Goal: Feedback & Contribution: Submit feedback/report problem

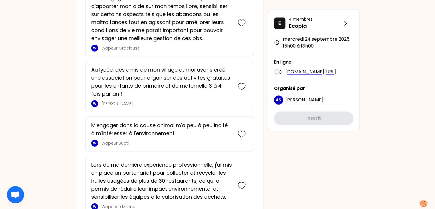
scroll to position [715, 0]
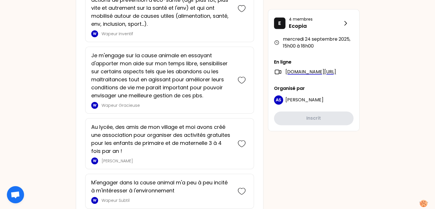
drag, startPoint x: 168, startPoint y: 113, endPoint x: 59, endPoint y: 111, distance: 108.9
click at [58, 112] on div "LA mercredi 24 septembre 2025 à 15h00 Séminaire de rentrée 2025 - Parlons engag…" at bounding box center [217, 124] width 435 height 1678
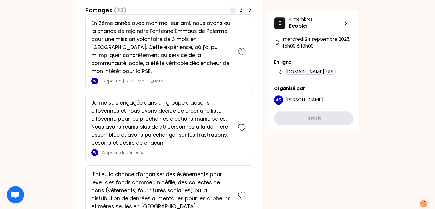
scroll to position [400, 0]
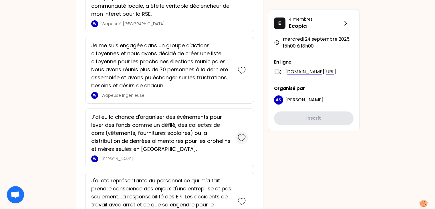
click at [240, 135] on icon at bounding box center [241, 137] width 8 height 8
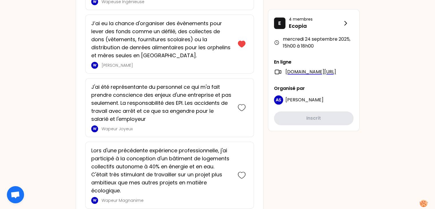
scroll to position [612, 0]
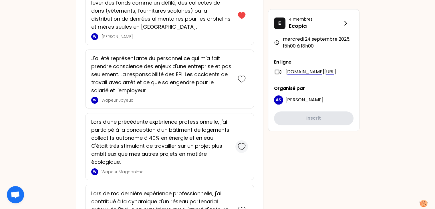
click at [245, 153] on div at bounding box center [241, 146] width 13 height 13
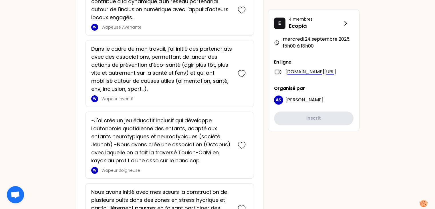
scroll to position [912, 0]
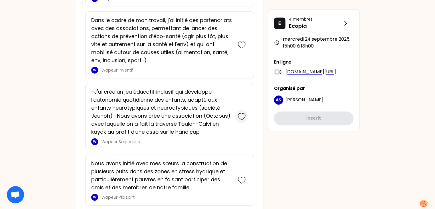
click at [239, 120] on icon at bounding box center [241, 116] width 8 height 8
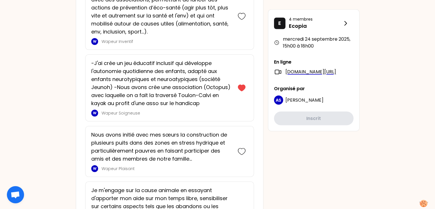
scroll to position [1041, 0]
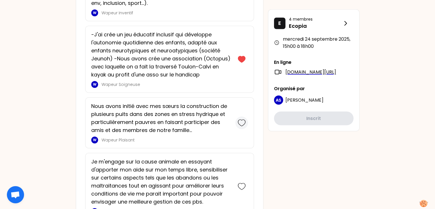
click at [241, 127] on icon at bounding box center [241, 123] width 8 height 8
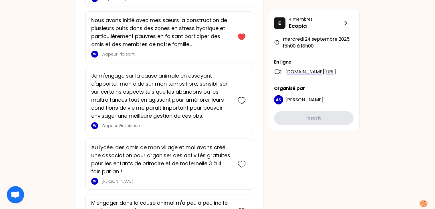
scroll to position [1211, 0]
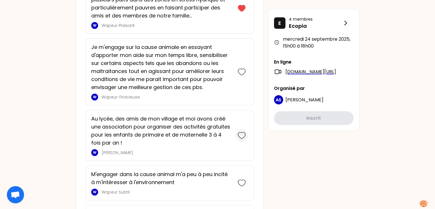
click at [243, 139] on icon at bounding box center [241, 135] width 8 height 8
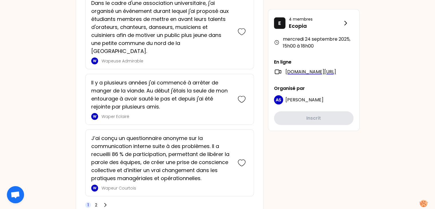
scroll to position [1786, 0]
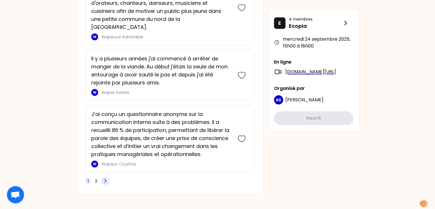
click at [106, 178] on icon at bounding box center [105, 181] width 6 height 6
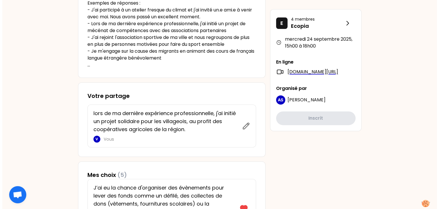
scroll to position [207, 0]
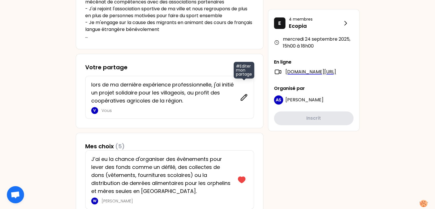
click at [243, 96] on icon at bounding box center [244, 97] width 6 height 6
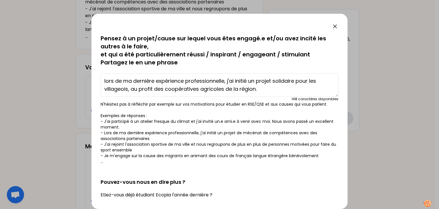
click at [264, 92] on textarea "lors de ma dernière expérience professionnelle, j'ai initié un projet solidaire…" at bounding box center [220, 84] width 238 height 23
type textarea "lors de ma dernière expérience professionnelle, j'ai initié un projet solidaire…"
drag, startPoint x: 258, startPoint y: 90, endPoint x: 91, endPoint y: 80, distance: 167.2
click at [91, 80] on div "sauvegardé Pensez à un projet/cause sur lequel vous êtes engagé.e et/ou avez in…" at bounding box center [219, 111] width 256 height 195
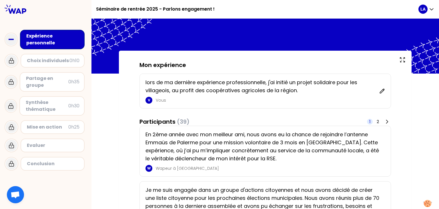
click at [384, 93] on div "lors de ma dernière expérience professionnelle, j'ai initié un projet solidaire…" at bounding box center [264, 90] width 251 height 35
click at [376, 92] on div "lors de ma dernière expérience professionnelle, j'ai initié un projet solidaire…" at bounding box center [262, 90] width 234 height 25
click at [383, 93] on div "lors de ma dernière expérience professionnelle, j'ai initié un projet solidaire…" at bounding box center [264, 90] width 251 height 35
click at [380, 91] on icon at bounding box center [382, 91] width 4 height 4
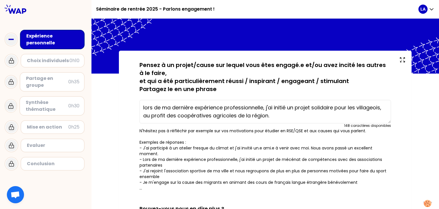
click at [271, 115] on textarea "lors de ma dernière expérience professionnelle, j'ai initié un projet solidaire…" at bounding box center [264, 111] width 251 height 23
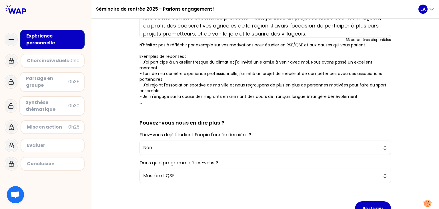
scroll to position [121, 0]
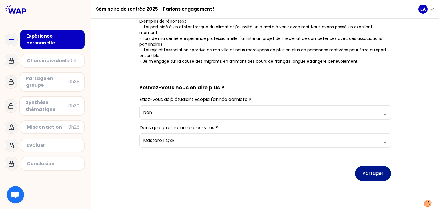
type textarea "lors de ma dernière expérience professionnelle, j'ai initié un projet solidaire…"
click at [376, 167] on button "Partager" at bounding box center [373, 173] width 36 height 15
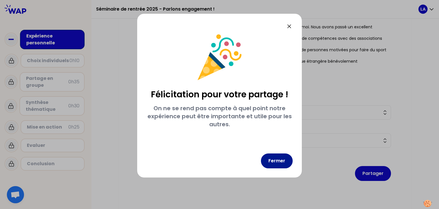
click at [279, 163] on button "Fermer" at bounding box center [277, 160] width 32 height 15
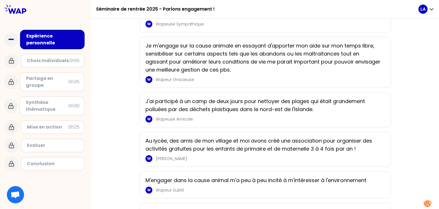
scroll to position [869, 0]
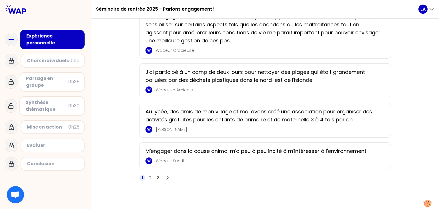
click at [219, 111] on p "Au lycée, des amis de mon village et moi avons créé une association pour organi…" at bounding box center [263, 115] width 236 height 16
click at [220, 121] on div "Au lycée, des amis de mon village et moi avons créé une association pour organi…" at bounding box center [264, 119] width 239 height 25
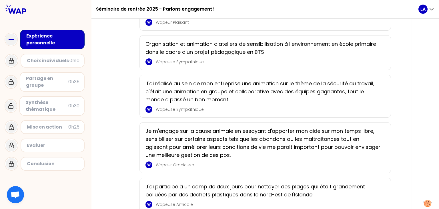
scroll to position [726, 0]
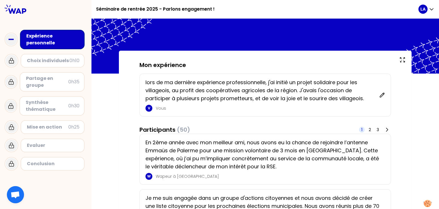
drag, startPoint x: 294, startPoint y: 93, endPoint x: 293, endPoint y: 96, distance: 3.5
drag, startPoint x: 293, startPoint y: 96, endPoint x: 220, endPoint y: 95, distance: 72.6
click at [220, 95] on p "lors de ma dernière expérience professionnelle, j'ai initié un projet solidaire…" at bounding box center [260, 90] width 230 height 24
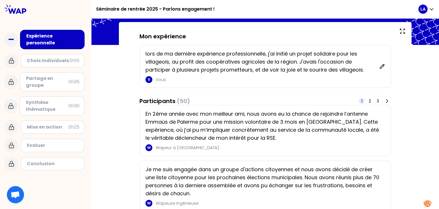
scroll to position [114, 0]
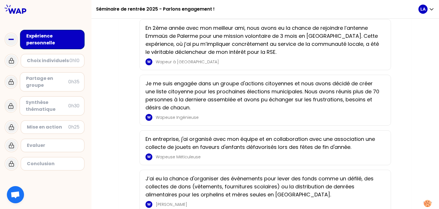
click at [365, 63] on p "Wapeur à [GEOGRAPHIC_DATA]" at bounding box center [269, 62] width 226 height 6
click at [145, 86] on p "Je me suis engagée dans un groupe d'actions citoyennes et nous avons décidé de …" at bounding box center [263, 95] width 236 height 32
click at [177, 41] on p "En 2ème année avec mon meilleur ami, nous avons eu la chance de rejoindre l’ant…" at bounding box center [263, 40] width 236 height 32
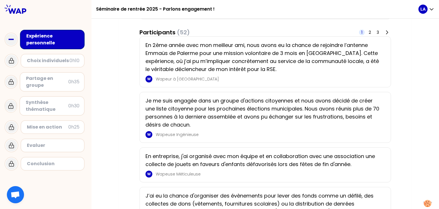
scroll to position [0, 0]
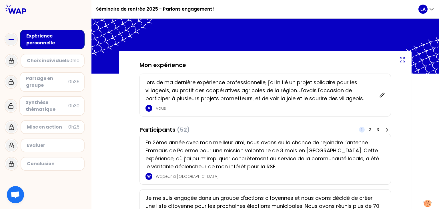
click at [402, 62] on icon at bounding box center [402, 59] width 5 height 5
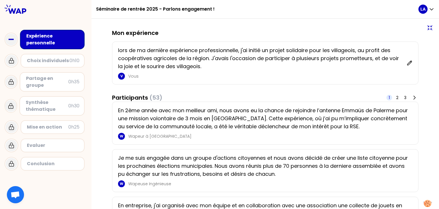
click at [427, 28] on icon at bounding box center [429, 27] width 7 height 7
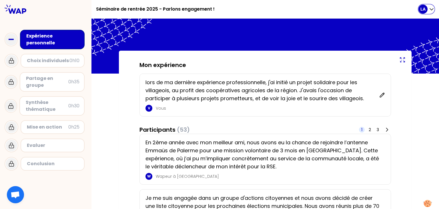
click at [432, 5] on div "LA" at bounding box center [426, 9] width 16 height 9
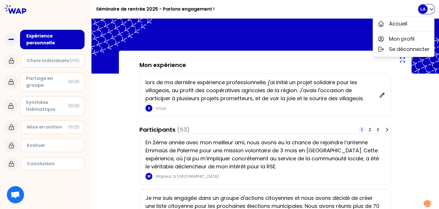
click at [429, 10] on icon "button" at bounding box center [432, 9] width 6 height 6
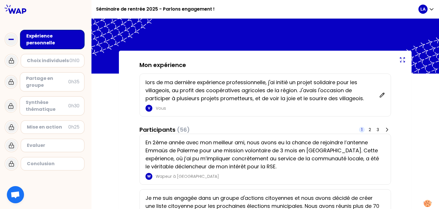
drag, startPoint x: 26, startPoint y: 37, endPoint x: 48, endPoint y: 43, distance: 22.3
click at [26, 37] on div "Expérience personnelle" at bounding box center [52, 40] width 53 height 14
click at [160, 135] on div "En 2ème année avec mon meilleur ami, nous avons eu la chance de rejoindre l’ant…" at bounding box center [264, 158] width 251 height 51
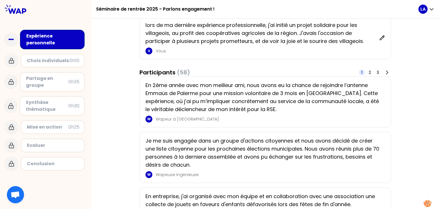
click at [176, 113] on p "En 2ème année avec mon meilleur ami, nous avons eu la chance de rejoindre l’ant…" at bounding box center [263, 97] width 236 height 32
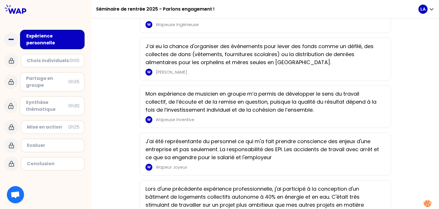
scroll to position [314, 0]
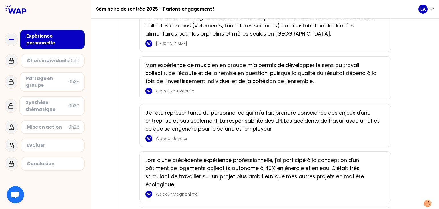
click at [146, 167] on p "Lors d'une précédente expérience professionnelle, j'ai participé à la conceptio…" at bounding box center [263, 172] width 236 height 32
click at [40, 40] on div "Expérience personnelle" at bounding box center [52, 40] width 53 height 14
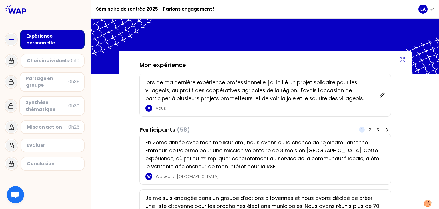
click at [11, 41] on icon at bounding box center [10, 39] width 11 height 11
click at [14, 60] on icon at bounding box center [11, 60] width 7 height 7
click at [50, 59] on div "Choix individuels" at bounding box center [48, 60] width 43 height 7
click at [242, 151] on p "En 2ème année avec mon meilleur ami, nous avons eu la chance de rejoindre l’ant…" at bounding box center [263, 154] width 236 height 32
click at [386, 129] on icon at bounding box center [387, 129] width 2 height 3
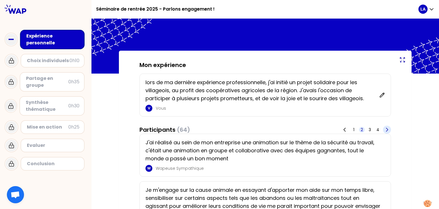
click at [386, 129] on icon at bounding box center [387, 129] width 2 height 3
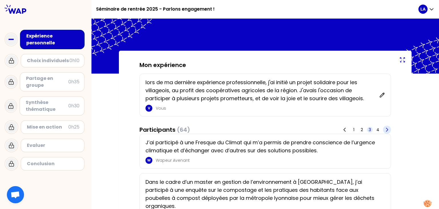
click at [386, 129] on icon at bounding box center [387, 129] width 2 height 3
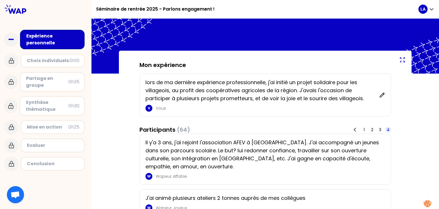
click at [387, 129] on span "4" at bounding box center [388, 130] width 3 height 6
click at [352, 131] on icon at bounding box center [355, 130] width 6 height 6
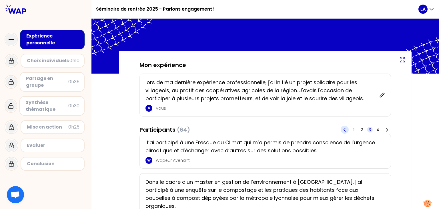
click at [352, 131] on span "1" at bounding box center [354, 130] width 6 height 6
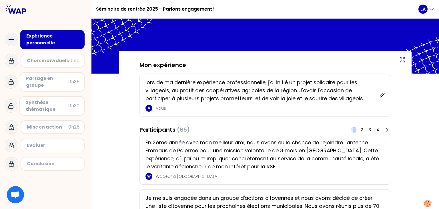
click at [352, 131] on span "1" at bounding box center [354, 130] width 6 height 6
click at [385, 127] on icon at bounding box center [387, 130] width 6 height 6
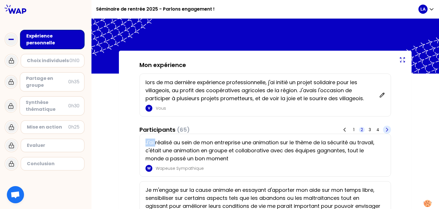
click at [386, 127] on icon at bounding box center [387, 130] width 6 height 6
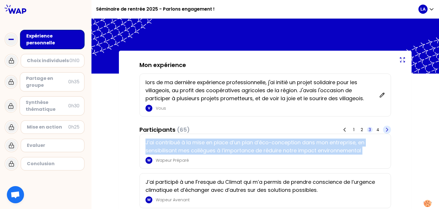
click at [386, 127] on icon at bounding box center [387, 130] width 6 height 6
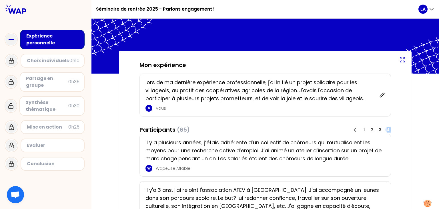
click at [387, 127] on span "4" at bounding box center [388, 130] width 3 height 6
click at [354, 129] on icon at bounding box center [355, 129] width 2 height 3
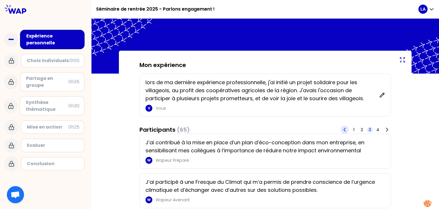
click at [352, 129] on span "1" at bounding box center [354, 130] width 6 height 6
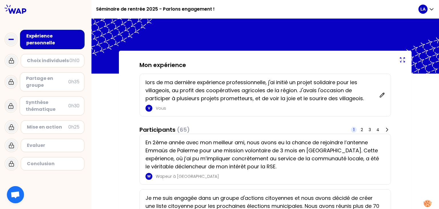
click at [352, 129] on span "1" at bounding box center [354, 130] width 6 height 6
click at [305, 129] on div "Participants (66) 1 2 3 4" at bounding box center [264, 129] width 251 height 8
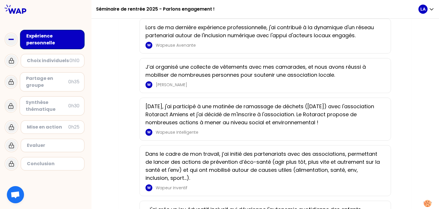
scroll to position [714, 0]
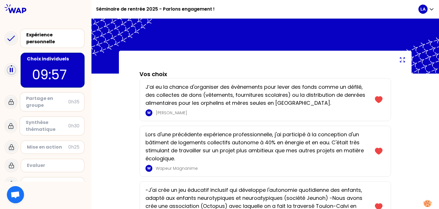
click at [34, 66] on p "09:57" at bounding box center [52, 75] width 41 height 20
click at [49, 42] on div "Expérience personnelle" at bounding box center [52, 38] width 53 height 14
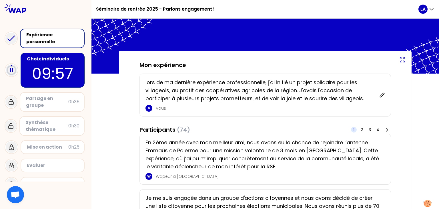
click at [45, 63] on p "09:57" at bounding box center [53, 73] width 54 height 22
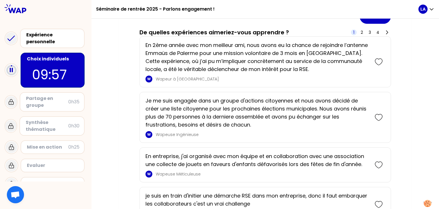
scroll to position [343, 0]
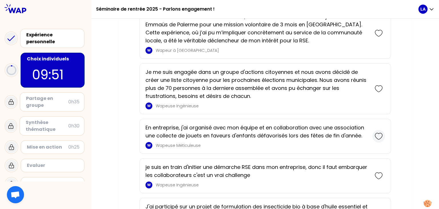
click at [382, 140] on icon at bounding box center [379, 136] width 8 height 8
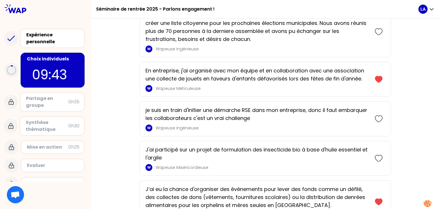
scroll to position [468, 0]
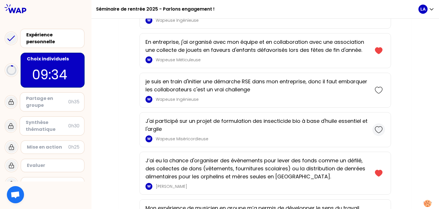
click at [380, 133] on icon at bounding box center [379, 129] width 8 height 8
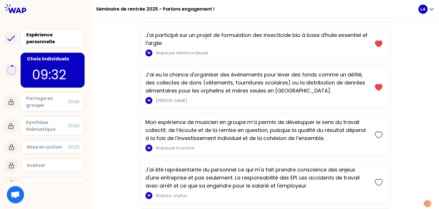
scroll to position [622, 0]
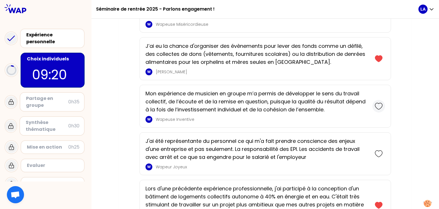
click at [381, 110] on icon at bounding box center [379, 106] width 8 height 8
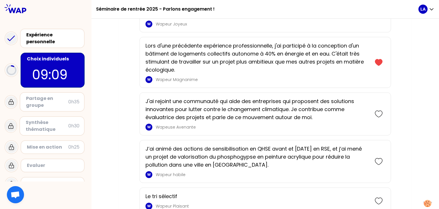
scroll to position [840, 0]
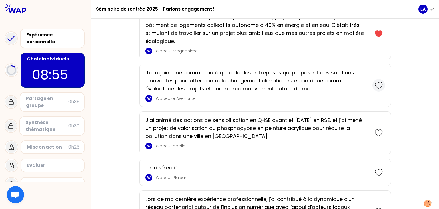
click at [378, 89] on icon at bounding box center [379, 85] width 8 height 8
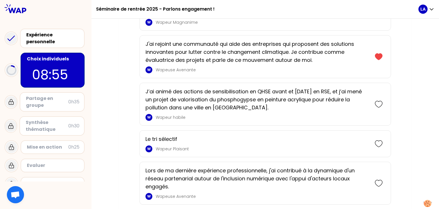
scroll to position [945, 0]
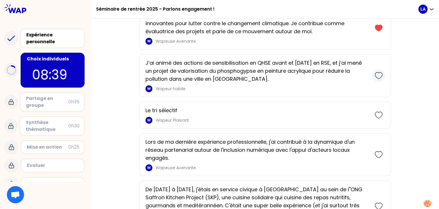
click at [380, 79] on icon at bounding box center [379, 75] width 8 height 8
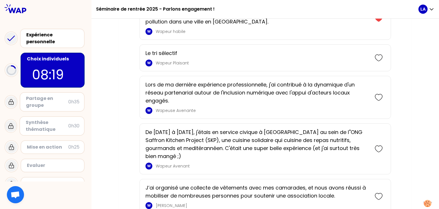
scroll to position [1078, 0]
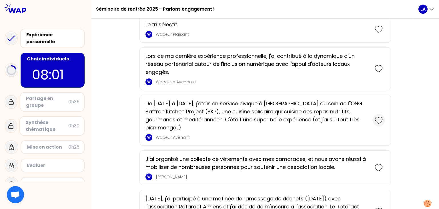
click at [380, 124] on icon at bounding box center [379, 120] width 8 height 8
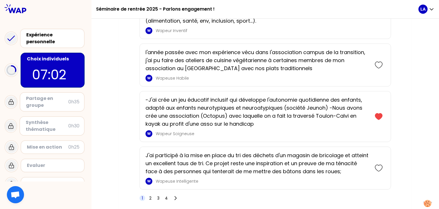
scroll to position [1409, 0]
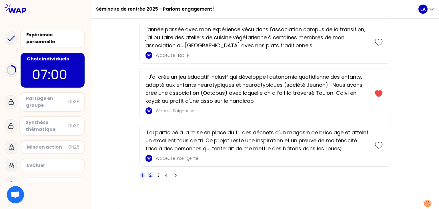
click at [151, 173] on span "2" at bounding box center [150, 175] width 2 height 6
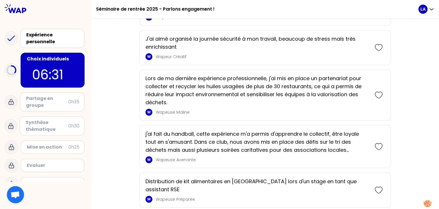
scroll to position [1219, 0]
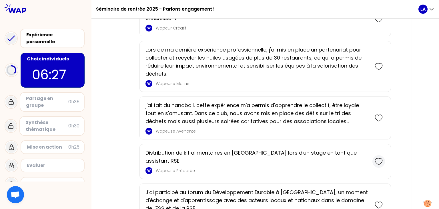
click at [378, 157] on icon at bounding box center [379, 161] width 8 height 8
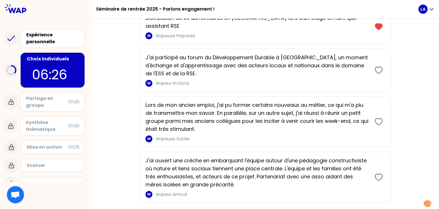
scroll to position [1401, 0]
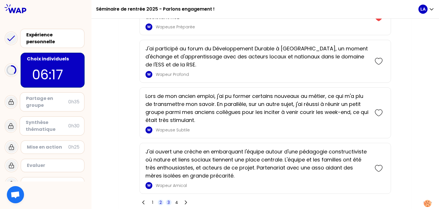
click at [168, 199] on span "3" at bounding box center [168, 202] width 2 height 6
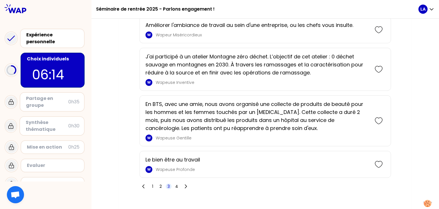
scroll to position [1360, 0]
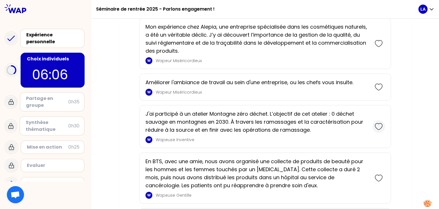
click at [380, 123] on icon at bounding box center [378, 126] width 7 height 6
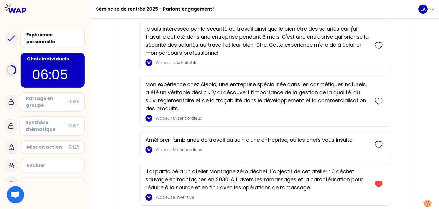
scroll to position [1322, 0]
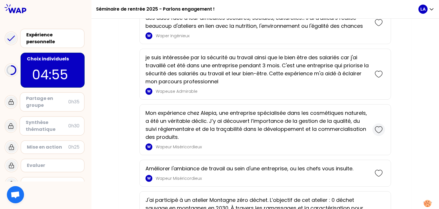
click at [378, 125] on icon at bounding box center [379, 129] width 8 height 8
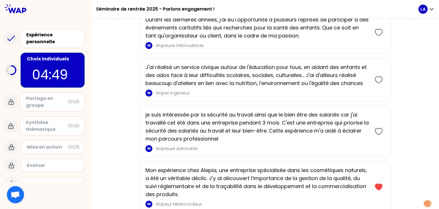
scroll to position [1520, 0]
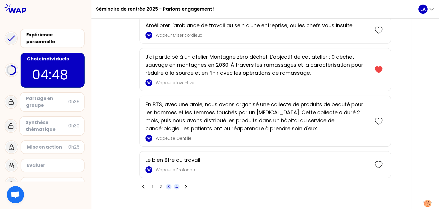
click at [176, 183] on span "4" at bounding box center [176, 186] width 3 height 6
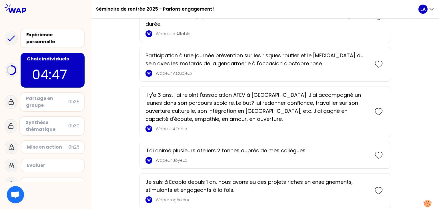
scroll to position [1302, 0]
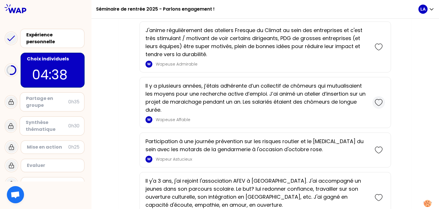
click at [383, 96] on div at bounding box center [378, 102] width 13 height 13
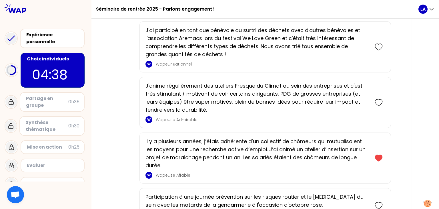
scroll to position [1357, 0]
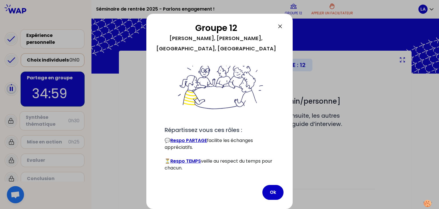
scroll to position [46, 0]
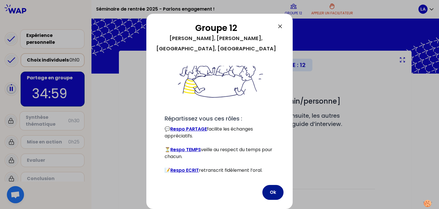
click at [272, 192] on button "Ok" at bounding box center [272, 192] width 21 height 15
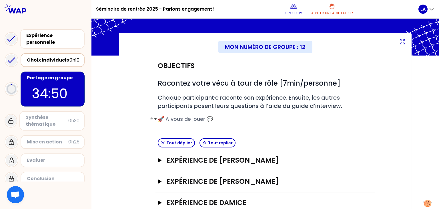
scroll to position [75, 0]
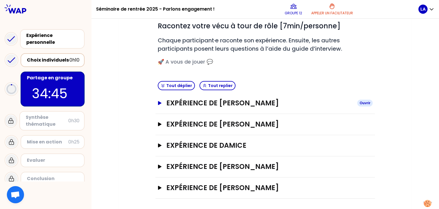
click at [363, 102] on div "Ouvrir" at bounding box center [364, 102] width 15 height 7
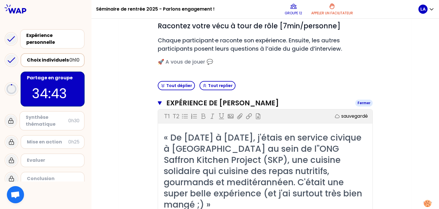
click at [363, 103] on div "Fermer" at bounding box center [363, 102] width 17 height 7
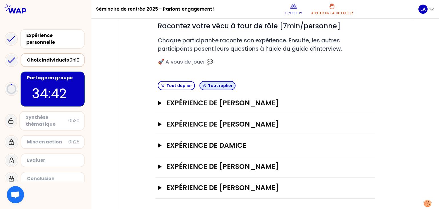
click at [209, 83] on button "Tout replier" at bounding box center [217, 85] width 36 height 9
click at [179, 84] on button "Tout déplier" at bounding box center [176, 85] width 37 height 9
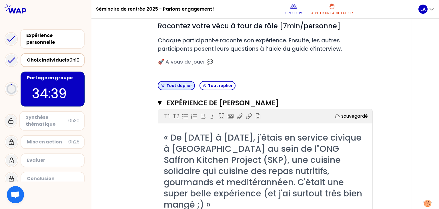
click at [180, 84] on button "Tout déplier" at bounding box center [176, 85] width 37 height 9
click at [221, 87] on button "Tout replier" at bounding box center [217, 85] width 36 height 9
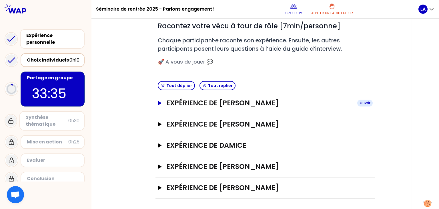
click at [227, 105] on h3 "Expérience de [PERSON_NAME]" at bounding box center [259, 102] width 186 height 9
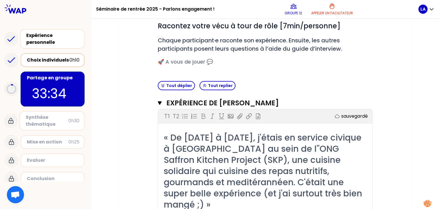
scroll to position [104, 0]
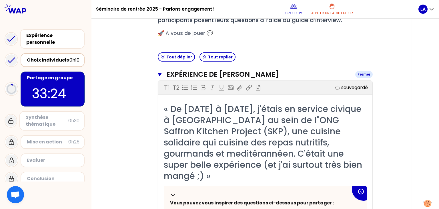
click at [265, 76] on h3 "Expérience de [PERSON_NAME]" at bounding box center [258, 74] width 184 height 9
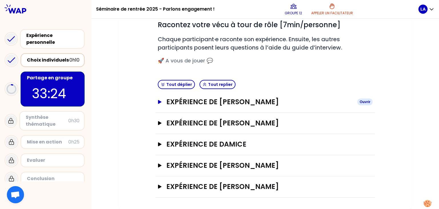
scroll to position [75, 0]
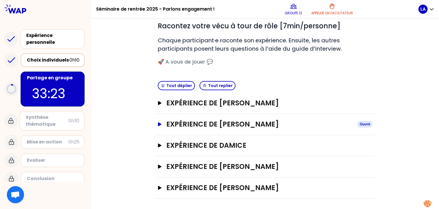
click at [248, 127] on h3 "Expérience de [PERSON_NAME]" at bounding box center [259, 123] width 186 height 9
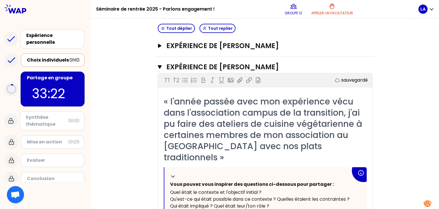
scroll to position [161, 0]
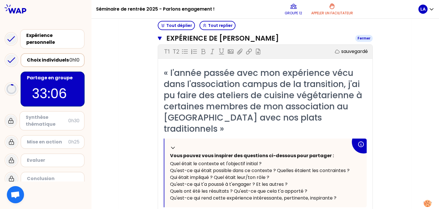
click at [273, 39] on h3 "Expérience de [PERSON_NAME]" at bounding box center [258, 38] width 184 height 9
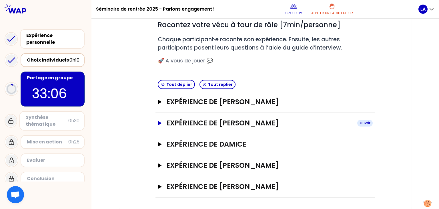
scroll to position [75, 0]
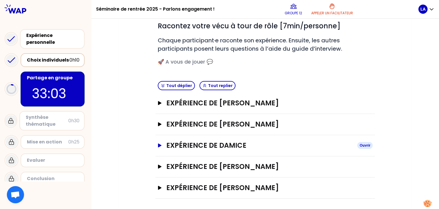
click at [231, 143] on h3 "Expérience de DAMICE" at bounding box center [259, 145] width 186 height 9
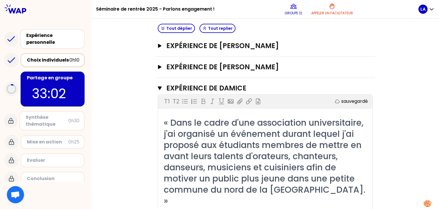
scroll to position [161, 0]
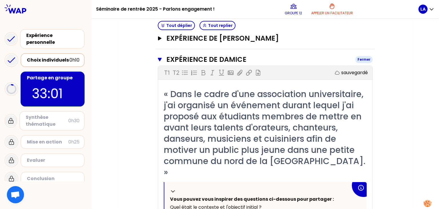
click at [273, 56] on h3 "Expérience de DAMICE" at bounding box center [258, 59] width 184 height 9
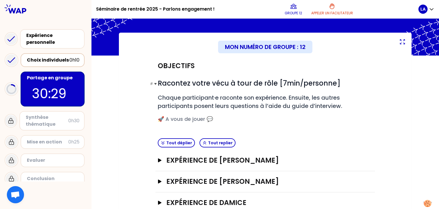
scroll to position [0, 0]
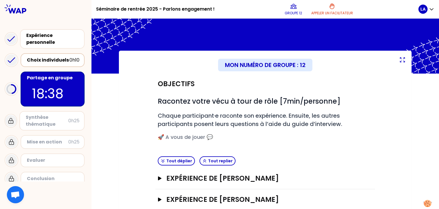
click at [21, 193] on span "Ouvrir le chat" at bounding box center [15, 194] width 17 height 17
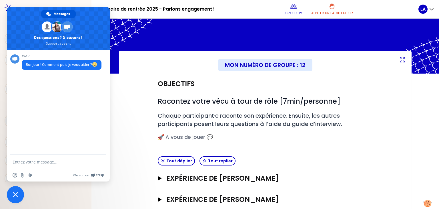
click at [401, 95] on div "Mon numéro de groupe : 12 Objectifs # Racontez votre vécu à tour de rôle [7min/…" at bounding box center [265, 168] width 293 height 234
click at [17, 196] on span "Fermer le chat" at bounding box center [15, 194] width 5 height 5
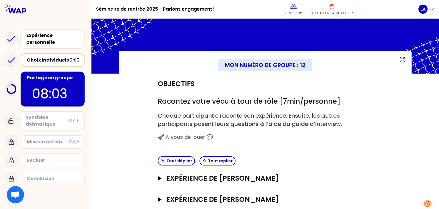
scroll to position [75, 0]
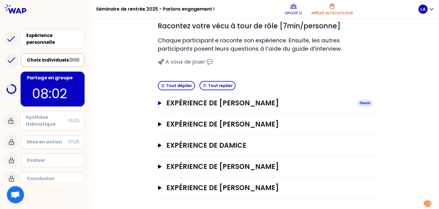
click at [202, 106] on h3 "Expérience de [PERSON_NAME]" at bounding box center [259, 102] width 186 height 9
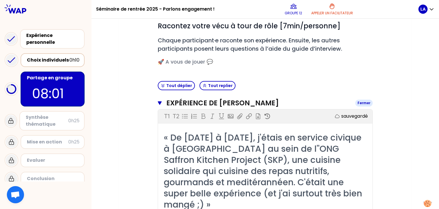
click at [202, 106] on h3 "Expérience de [PERSON_NAME]" at bounding box center [258, 102] width 184 height 9
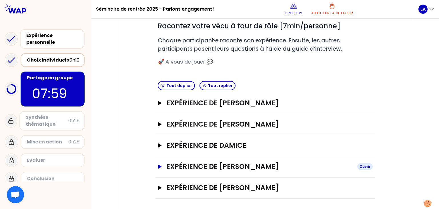
drag, startPoint x: 234, startPoint y: 165, endPoint x: 230, endPoint y: 166, distance: 4.1
click at [233, 166] on h3 "Expérience de [PERSON_NAME]" at bounding box center [259, 166] width 186 height 9
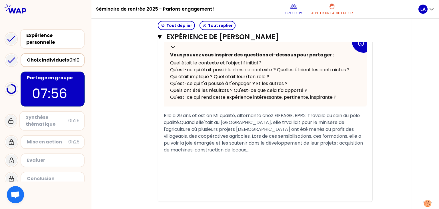
scroll to position [332, 0]
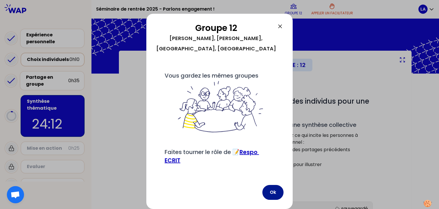
click at [270, 192] on button "Ok" at bounding box center [272, 192] width 21 height 15
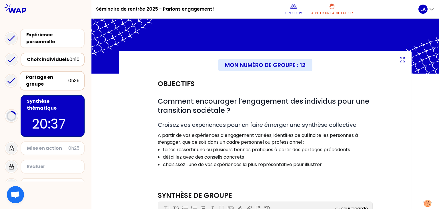
click at [37, 79] on div "Partage en groupe" at bounding box center [47, 81] width 42 height 14
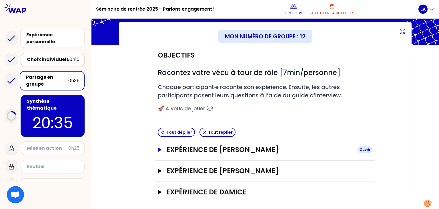
scroll to position [75, 0]
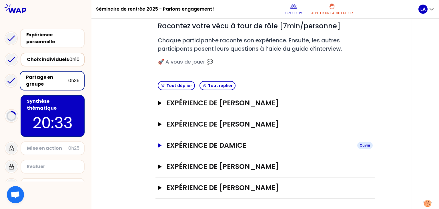
click at [233, 143] on h3 "Expérience de DAMICE" at bounding box center [259, 145] width 186 height 9
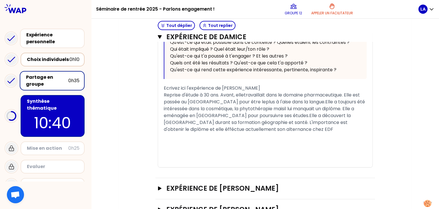
scroll to position [343, 0]
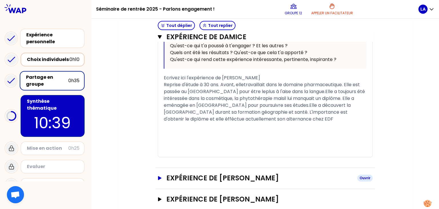
click at [224, 173] on h3 "Expérience de [PERSON_NAME]" at bounding box center [259, 177] width 186 height 9
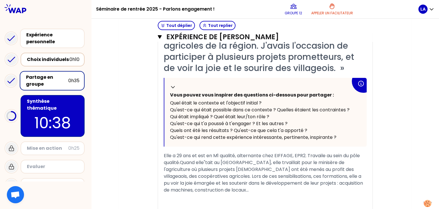
scroll to position [571, 0]
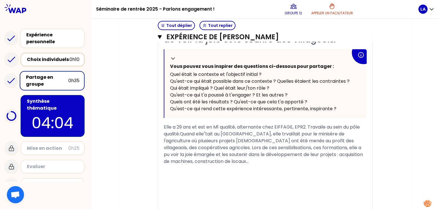
click at [47, 102] on div "Synthèse thématique" at bounding box center [53, 105] width 53 height 14
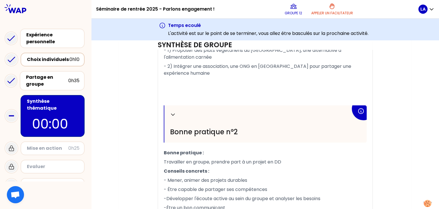
scroll to position [437, 0]
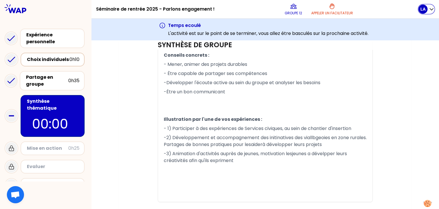
click at [426, 11] on div "LA" at bounding box center [422, 9] width 9 height 9
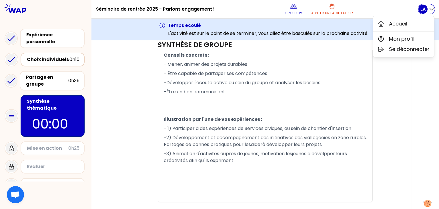
click at [426, 10] on div "LA" at bounding box center [422, 9] width 9 height 9
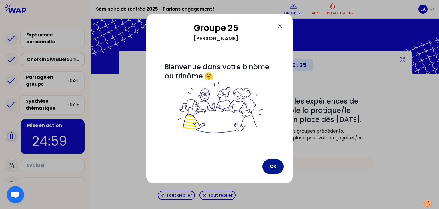
drag, startPoint x: 276, startPoint y: 168, endPoint x: 271, endPoint y: 171, distance: 6.2
click at [272, 171] on button "Ok" at bounding box center [272, 166] width 21 height 15
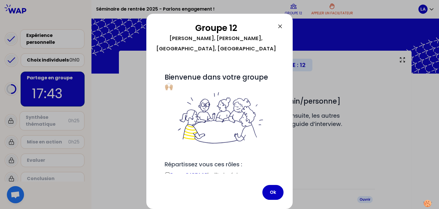
click at [272, 193] on button "Ok" at bounding box center [272, 192] width 21 height 15
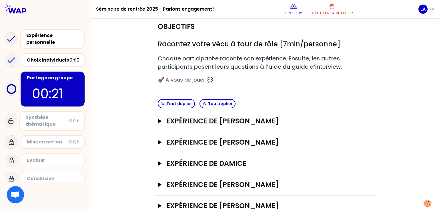
scroll to position [75, 0]
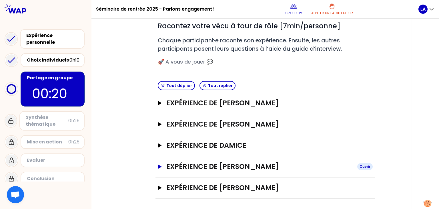
click at [177, 168] on h3 "Expérience de [PERSON_NAME]" at bounding box center [259, 166] width 186 height 9
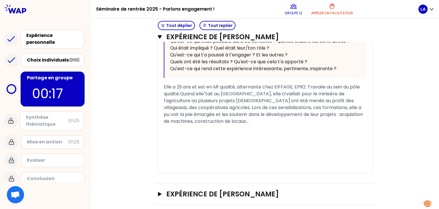
scroll to position [304, 0]
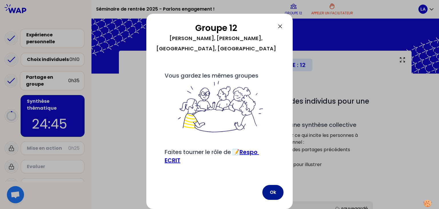
click at [269, 188] on button "Ok" at bounding box center [272, 192] width 21 height 15
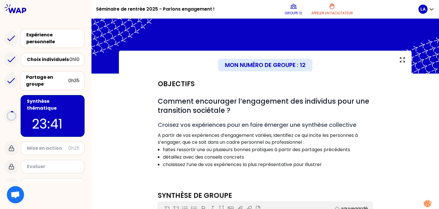
drag, startPoint x: 205, startPoint y: 171, endPoint x: 251, endPoint y: 183, distance: 48.4
click at [251, 183] on div "Objectifs # Comment encourager l’engagement des individus pour une transition s…" at bounding box center [264, 128] width 219 height 111
click at [44, 83] on div "Partage en groupe" at bounding box center [47, 81] width 42 height 14
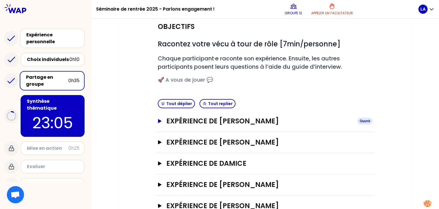
scroll to position [75, 0]
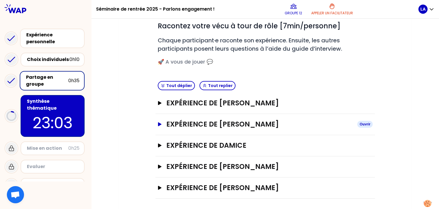
click at [259, 123] on h3 "Expérience de [PERSON_NAME]" at bounding box center [259, 123] width 186 height 9
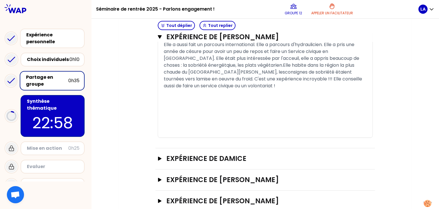
scroll to position [334, 0]
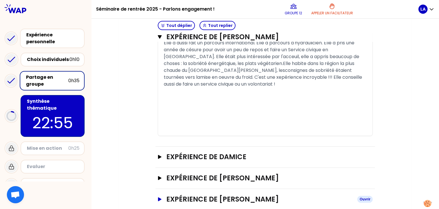
click at [231, 194] on h3 "Expérience de [PERSON_NAME]" at bounding box center [259, 198] width 186 height 9
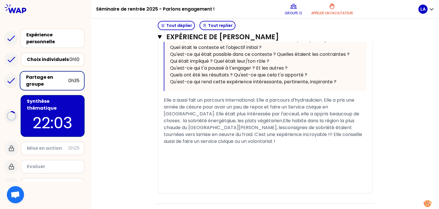
scroll to position [248, 0]
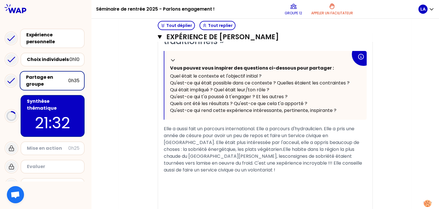
click at [40, 77] on div "Partage en groupe" at bounding box center [47, 81] width 42 height 14
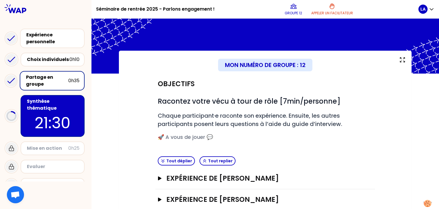
click at [55, 76] on div "Partage en groupe" at bounding box center [47, 81] width 42 height 14
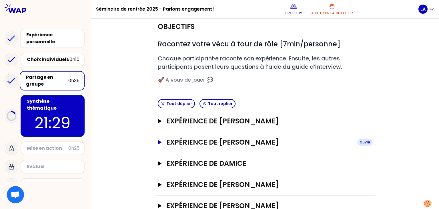
scroll to position [75, 0]
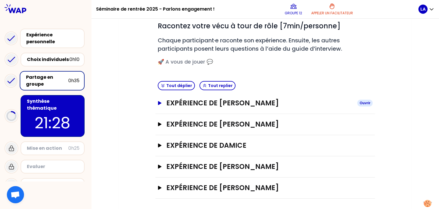
click at [242, 104] on h3 "Expérience de [PERSON_NAME]" at bounding box center [259, 102] width 186 height 9
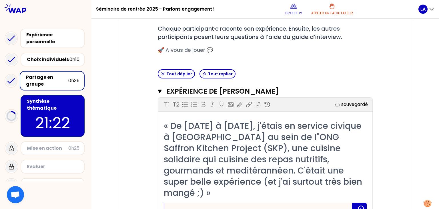
scroll to position [58, 0]
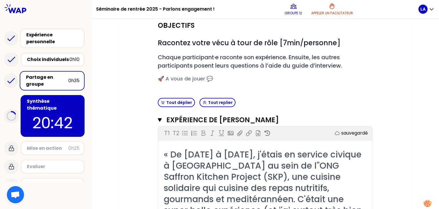
click at [55, 111] on p "20:42" at bounding box center [53, 122] width 54 height 22
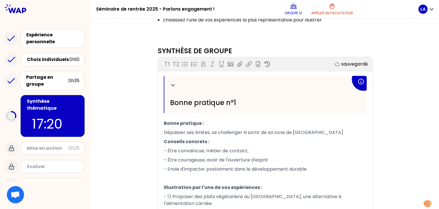
scroll to position [201, 0]
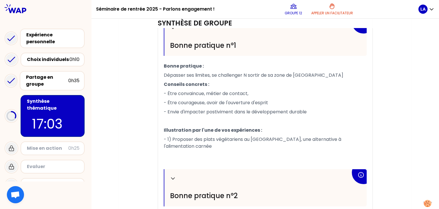
click at [176, 98] on p "- Être convaincue, métier de contact," at bounding box center [265, 93] width 203 height 9
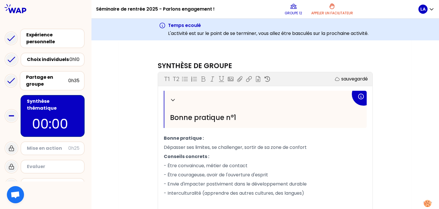
scroll to position [0, 0]
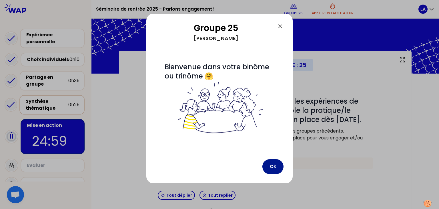
click at [275, 167] on button "Ok" at bounding box center [272, 166] width 21 height 15
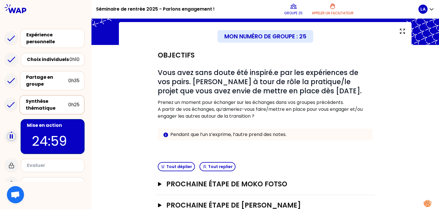
scroll to position [47, 0]
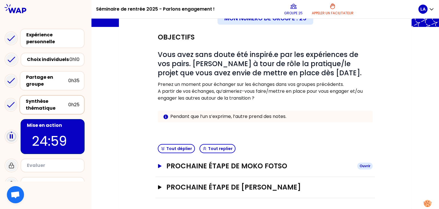
click at [248, 165] on h3 "Prochaine étape de Moko fotso" at bounding box center [259, 165] width 186 height 9
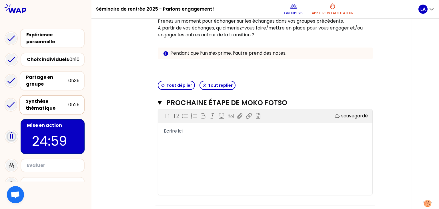
scroll to position [81, 0]
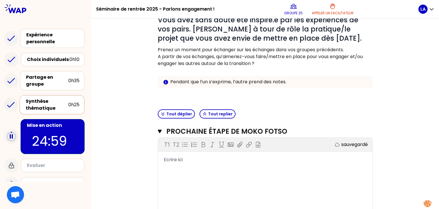
click at [207, 157] on div "Ecrire ici" at bounding box center [265, 159] width 203 height 7
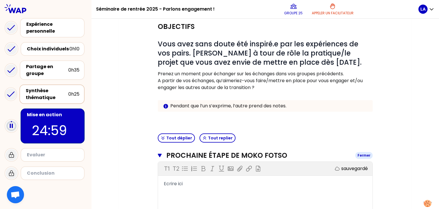
scroll to position [86, 0]
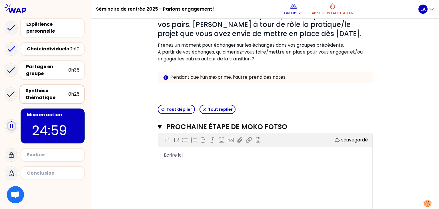
click at [175, 156] on span "Ecrire ici" at bounding box center [173, 154] width 19 height 7
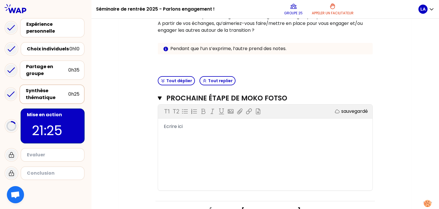
scroll to position [138, 0]
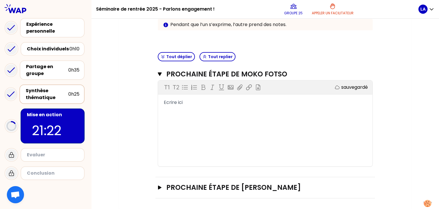
click at [240, 115] on div "T1 T2 Exporter sauvegardé Ecrire ici" at bounding box center [265, 123] width 214 height 86
click at [169, 99] on div "Ecrire ici" at bounding box center [265, 102] width 203 height 7
click at [187, 103] on div "rire ici" at bounding box center [265, 102] width 203 height 7
click at [242, 190] on h3 "Prochaine étape de [PERSON_NAME]" at bounding box center [259, 187] width 186 height 9
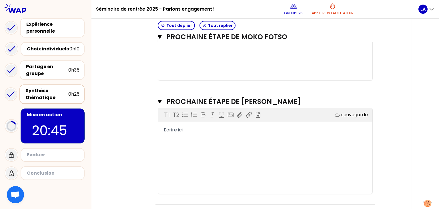
scroll to position [230, 0]
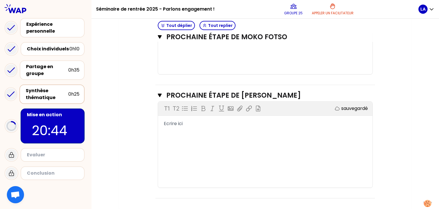
click at [197, 122] on div "Ecrire ici" at bounding box center [265, 123] width 203 height 7
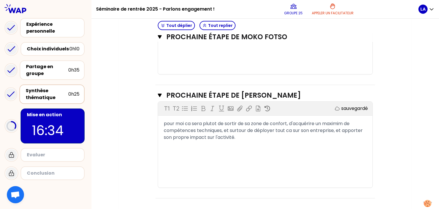
click at [247, 131] on span "pour moi ca sera plutot de sortir de sa zone de confort, d'acquérire un maximim…" at bounding box center [264, 130] width 200 height 20
click at [280, 131] on span "pour moi ca sera plutot de sortir de sa zone de confort, d'acquérire un maximim…" at bounding box center [265, 130] width 203 height 20
click at [253, 137] on div "pour moi ca sera plutot de sortir de sa zone de confort, d'acquérire un maximim…" at bounding box center [265, 130] width 203 height 21
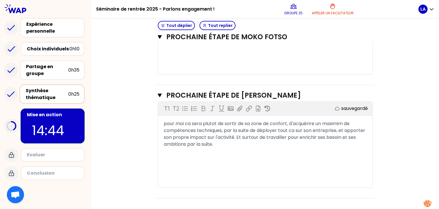
drag, startPoint x: 178, startPoint y: 179, endPoint x: 192, endPoint y: 214, distance: 37.7
drag, startPoint x: 192, startPoint y: 214, endPoint x: 344, endPoint y: 157, distance: 161.9
click at [344, 159] on div "T1 T2 Exporter sauvegardé pour moi ca sera plutot de sortir de sa zone de confo…" at bounding box center [265, 144] width 214 height 86
click at [342, 136] on span "pour moi ca sera plutot de sortir de sa zone de confort, d'acquérire un maximim…" at bounding box center [265, 133] width 203 height 27
drag, startPoint x: 221, startPoint y: 145, endPoint x: 237, endPoint y: 136, distance: 18.9
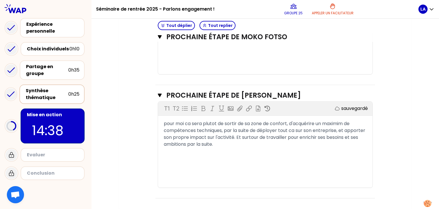
click at [237, 136] on div "pour moi ca sera plutot de sortir de sa zone de confort, d'acquérire un maximim…" at bounding box center [265, 133] width 203 height 27
copy span "Et surtour de travailler pour enrichir ses besoins et ses ambitions par la suit…"
click at [309, 138] on span "pour moi ca sera plutot de sortir de sa zone de confort, d'acquérire un maximim…" at bounding box center [265, 133] width 203 height 27
click at [316, 136] on span "pour moi ca sera plutot de sortir de sa zone de confort, d'acquérire un maximim…" at bounding box center [265, 133] width 203 height 27
drag, startPoint x: 363, startPoint y: 136, endPoint x: 356, endPoint y: 137, distance: 6.6
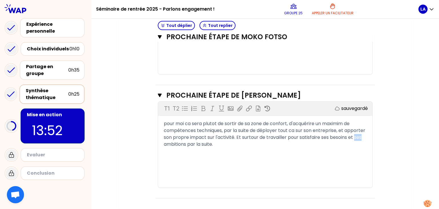
click at [356, 137] on span "pour moi ca sera plutot de sortir de sa zone de confort, d'acquérire un maximim…" at bounding box center [265, 133] width 203 height 27
click at [355, 137] on span "pour moi ca sera plutot de sortir de sa zone de confort, d'acquérire un maximim…" at bounding box center [265, 133] width 203 height 27
click at [265, 144] on div "pour moi ca sera plutot de sortir de sa zone de confort, d'acquérire un maximim…" at bounding box center [265, 133] width 203 height 27
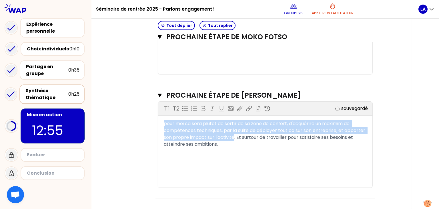
drag, startPoint x: 234, startPoint y: 139, endPoint x: 161, endPoint y: 122, distance: 75.3
click at [161, 122] on div "pour moi ca sera plutot de sortir de sa zone de confort, d'acquérire un maximim…" at bounding box center [265, 133] width 214 height 27
copy span "pour moi ca sera plutot de sortir de sa zone de confort, d'acquérire un maximim…"
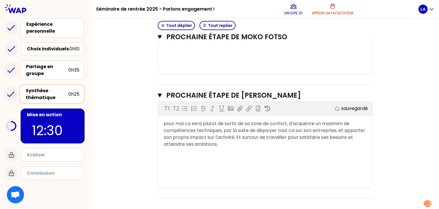
drag, startPoint x: 250, startPoint y: 129, endPoint x: 252, endPoint y: 133, distance: 3.8
click at [250, 129] on span "pour moi ca sera plutot de sortir de sa zone de confort, d'acquérire un maximim…" at bounding box center [265, 133] width 203 height 27
drag, startPoint x: 271, startPoint y: 130, endPoint x: 295, endPoint y: 130, distance: 24.3
click at [295, 130] on span "pour moi ca sera plutot de sortir de sa zone de confort, d'acquérire un maximim…" at bounding box center [265, 133] width 203 height 27
drag, startPoint x: 334, startPoint y: 128, endPoint x: 337, endPoint y: 130, distance: 4.2
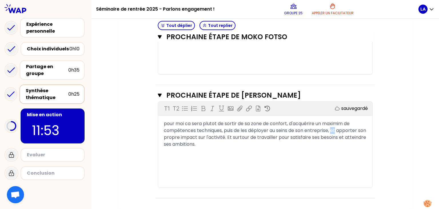
click at [337, 130] on span "pour moi ca sera plutot de sortir de sa zone de confort, d'acquérire un maximim…" at bounding box center [265, 133] width 203 height 27
drag, startPoint x: 186, startPoint y: 124, endPoint x: 200, endPoint y: 123, distance: 13.7
click at [200, 123] on span "pour moi ca sera plutot de sortir de sa zone de confort, d'acquérire un maximim…" at bounding box center [264, 133] width 201 height 27
click at [202, 122] on span "pour moi ca sera plutot de sortir de sa zone de confort, d'acquérire un maximim…" at bounding box center [264, 133] width 201 height 27
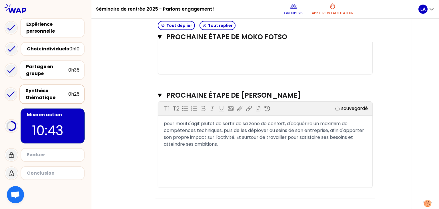
click at [245, 144] on div "pour moi il s'agit plutot de sortir de sa zone de confort, d'acquérire un maxim…" at bounding box center [265, 133] width 203 height 27
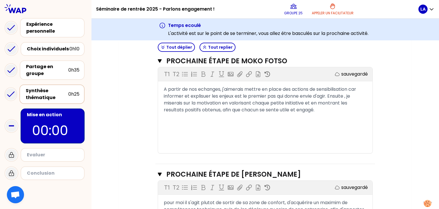
click at [48, 131] on p "00:00" at bounding box center [52, 130] width 41 height 20
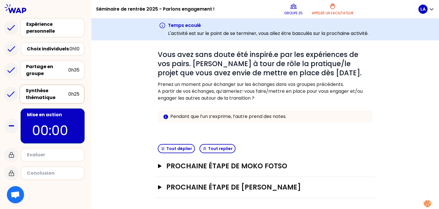
click at [54, 153] on div "Evaluer" at bounding box center [53, 154] width 53 height 7
click at [9, 155] on icon at bounding box center [11, 154] width 7 height 7
click at [55, 111] on div "Mise en action" at bounding box center [53, 114] width 53 height 7
click at [53, 157] on div "Evaluer" at bounding box center [53, 155] width 54 height 8
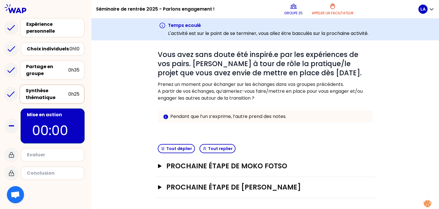
click at [36, 152] on div "Evaluer" at bounding box center [53, 154] width 53 height 7
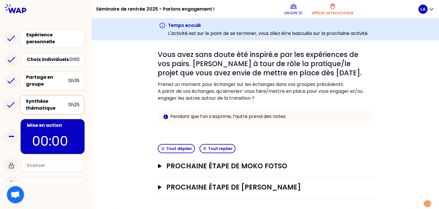
scroll to position [11, 0]
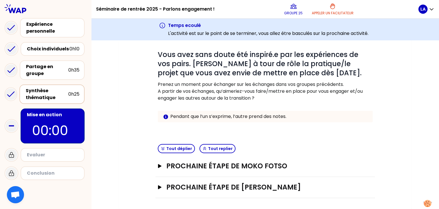
click at [10, 155] on icon at bounding box center [11, 154] width 7 height 7
click at [47, 151] on div "Evaluer" at bounding box center [53, 154] width 53 height 7
click at [43, 156] on div "Evaluer" at bounding box center [53, 154] width 53 height 7
click at [5, 155] on div at bounding box center [12, 155] width 14 height 14
click at [10, 124] on icon at bounding box center [11, 125] width 11 height 11
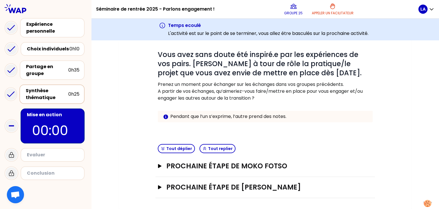
click at [12, 88] on icon at bounding box center [10, 93] width 11 height 11
click at [14, 156] on icon at bounding box center [11, 154] width 7 height 7
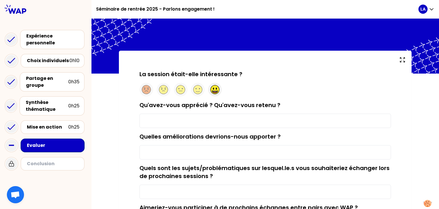
click at [216, 89] on circle at bounding box center [215, 89] width 9 height 9
click at [191, 119] on input "Qu'avez-vous apprécié ? Qu'avez-vous retenu ?" at bounding box center [264, 120] width 251 height 14
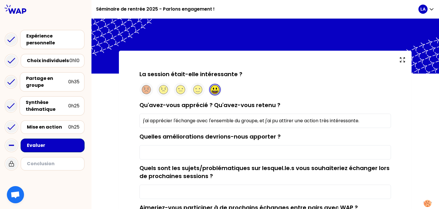
click at [223, 152] on input "Quelles améliorations devrions-nous apporter ?" at bounding box center [264, 152] width 251 height 14
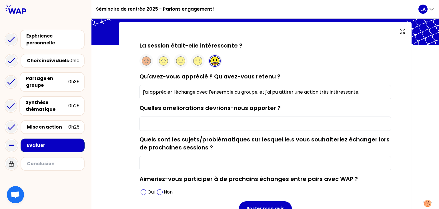
scroll to position [57, 0]
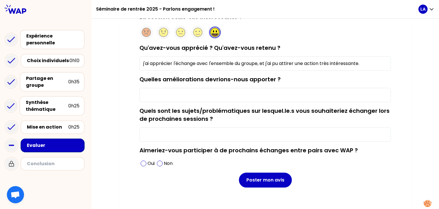
click at [221, 93] on input "Quelles améliorations devrions-nous apporter ?" at bounding box center [264, 95] width 251 height 14
click at [142, 165] on span at bounding box center [144, 163] width 6 height 6
click at [360, 63] on input "j'ai apprécier l'échange avec l'ensemble du groupe, et j'ai pu attirer une acti…" at bounding box center [264, 63] width 251 height 14
type input "j'ai apprécier l'échange avec l'ensemble du groupe, et j'ai pu attirer une acti…"
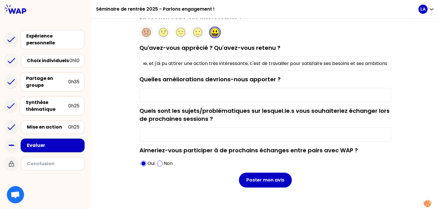
click at [207, 89] on input "Quelles améliorations devrions-nous apporter ?" at bounding box center [264, 95] width 251 height 14
click at [211, 131] on input "Quels sont les sujets/problématiques sur lesquel.le.s vous souhaiteriez échange…" at bounding box center [264, 134] width 251 height 14
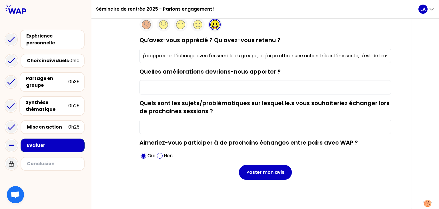
click at [188, 127] on input "Quels sont les sujets/problématiques sur lesquel.le.s vous souhaiteriez échange…" at bounding box center [264, 126] width 251 height 14
click at [180, 130] on input "Quels sont les sujets/problématiques sur lesquel.le.s vous souhaiteriez échange…" at bounding box center [264, 126] width 251 height 14
